Goal: Task Accomplishment & Management: Manage account settings

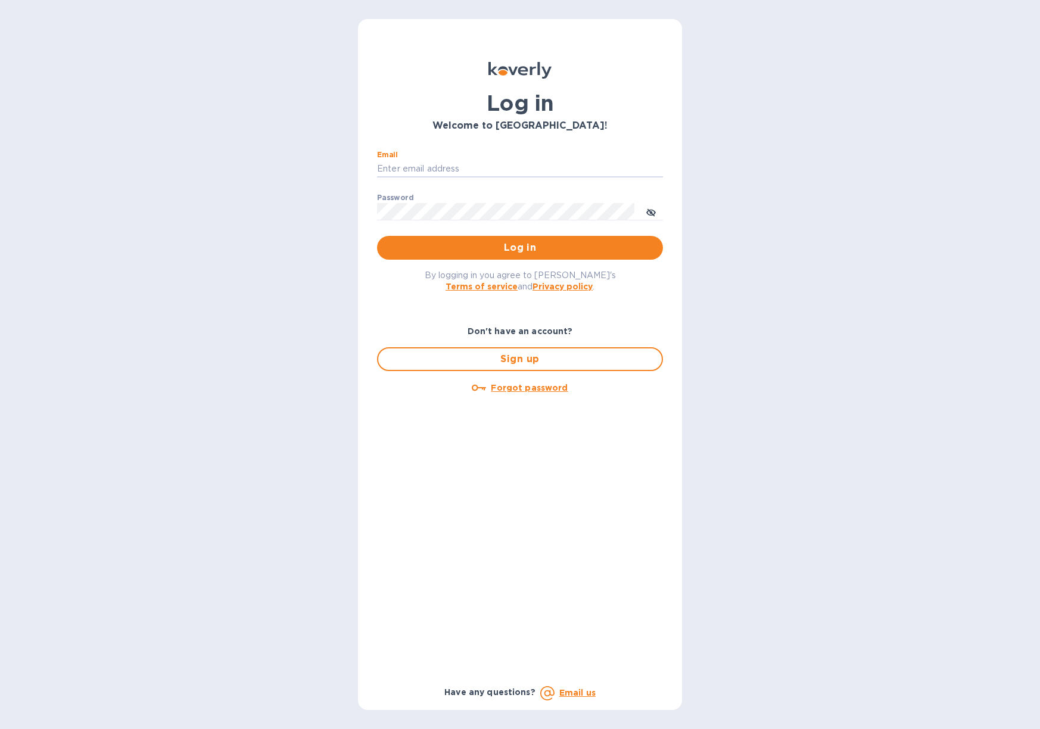
type input "[PERSON_NAME][EMAIL_ADDRESS][DOMAIN_NAME]"
click at [519, 247] on button "Log in" at bounding box center [520, 248] width 286 height 24
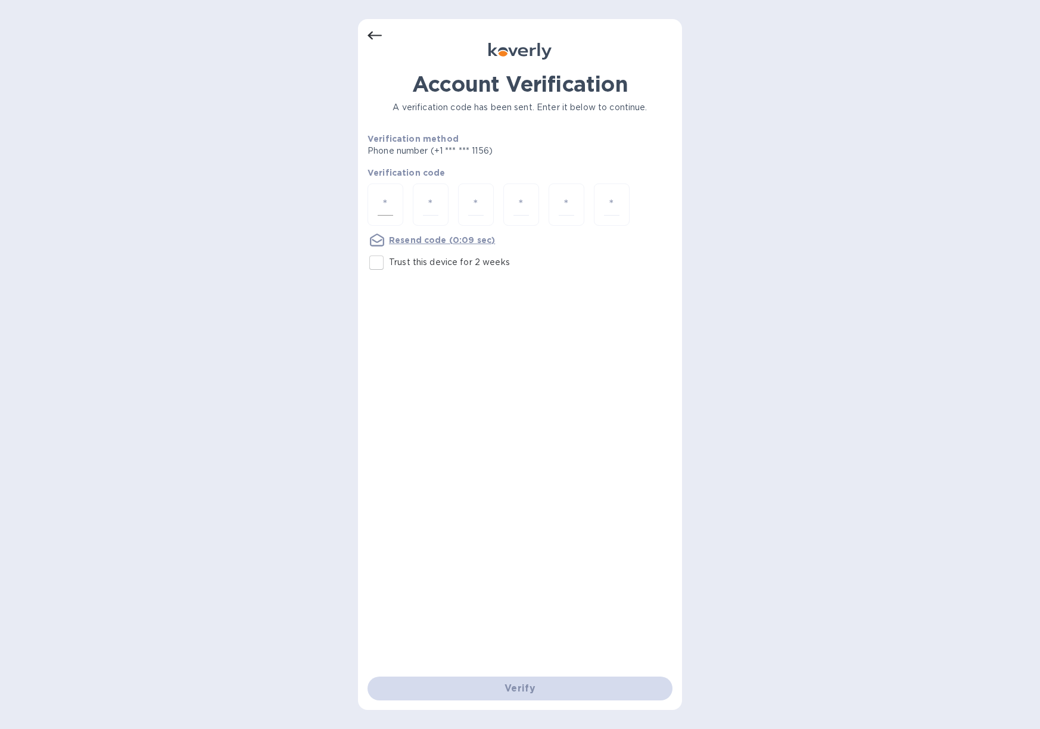
click at [386, 193] on div at bounding box center [386, 204] width 36 height 42
type input "2"
type input "0"
type input "7"
type input "4"
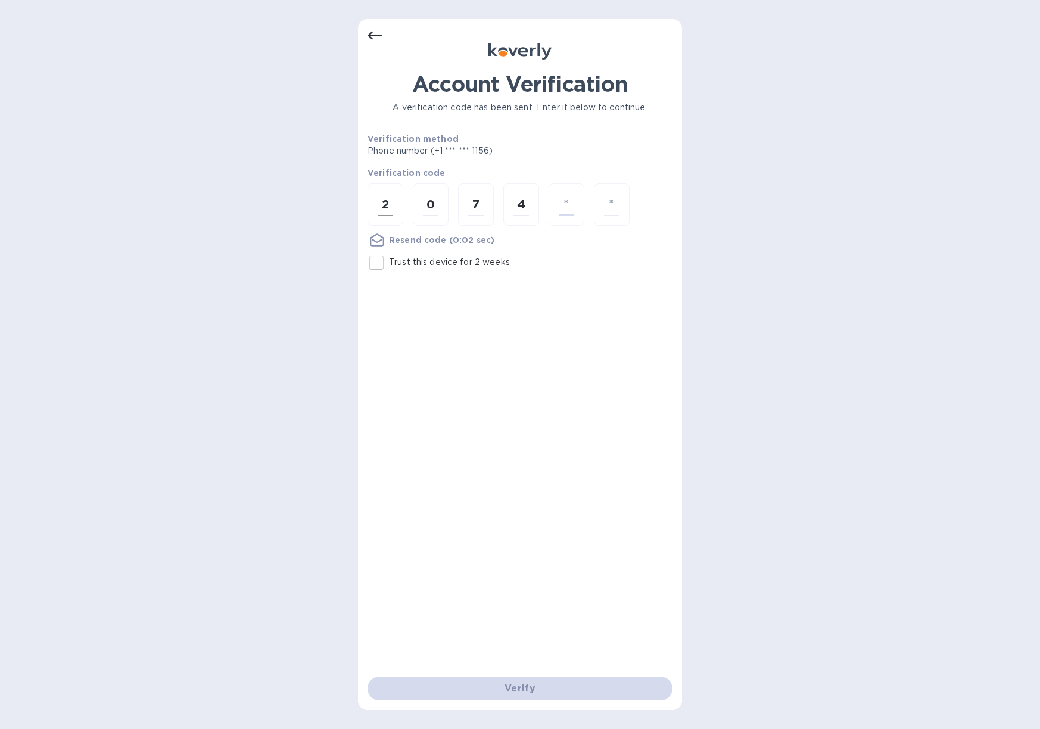
type input "7"
type input "6"
